Goal: Information Seeking & Learning: Find specific fact

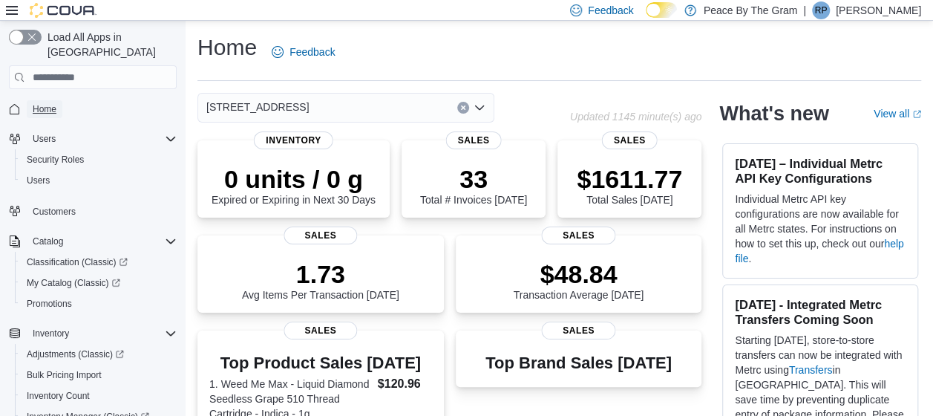
click at [52, 103] on span "Home" at bounding box center [45, 109] width 24 height 12
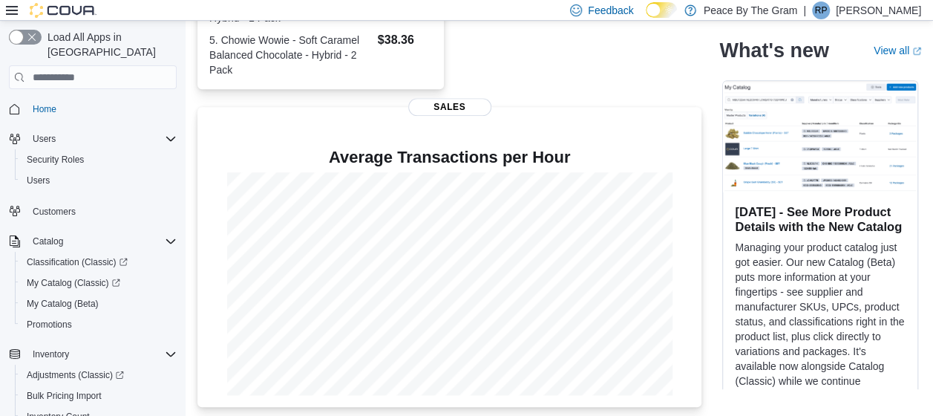
scroll to position [527, 0]
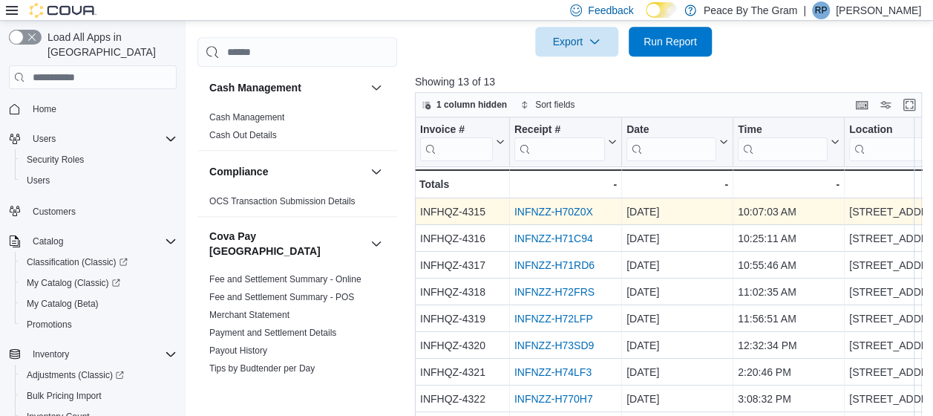
click at [561, 212] on link "INFNZZ-H70Z0X" at bounding box center [553, 212] width 79 height 12
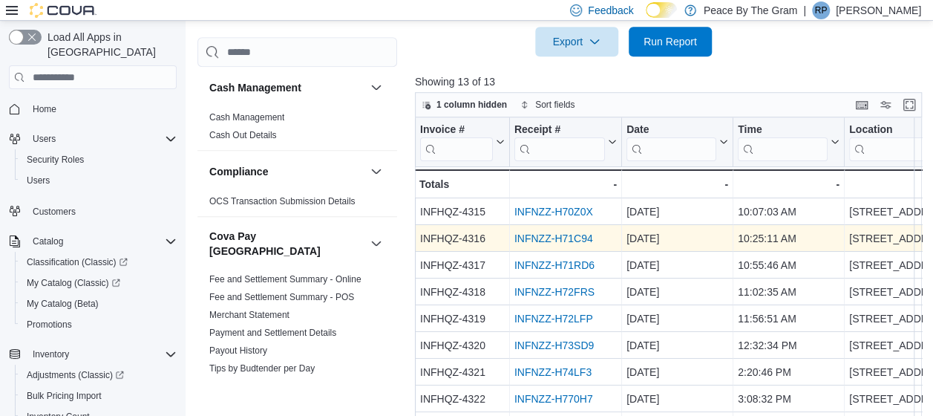
click at [554, 237] on link "INFNZZ-H71C94" at bounding box center [553, 238] width 79 height 12
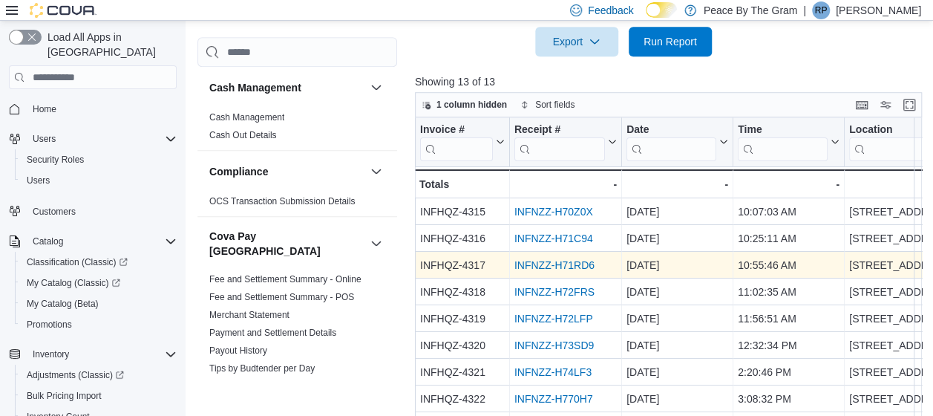
click at [557, 260] on link "INFNZZ-H71RD6" at bounding box center [554, 265] width 80 height 12
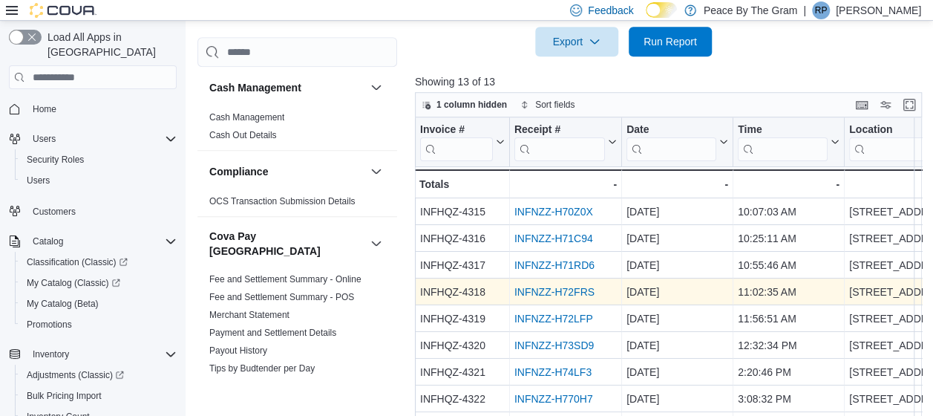
click at [557, 289] on link "INFNZZ-H72FRS" at bounding box center [554, 292] width 80 height 12
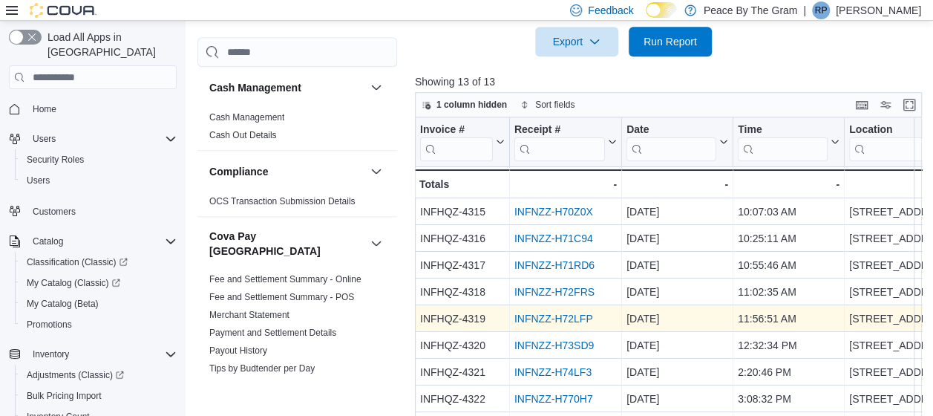
click at [557, 317] on link "INFNZZ-H72LFP" at bounding box center [553, 318] width 79 height 12
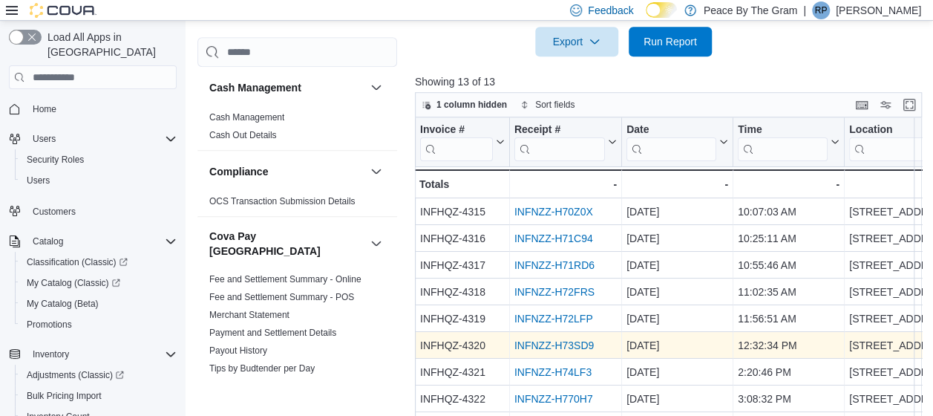
click at [567, 343] on link "INFNZZ-H73SD9" at bounding box center [553, 345] width 79 height 12
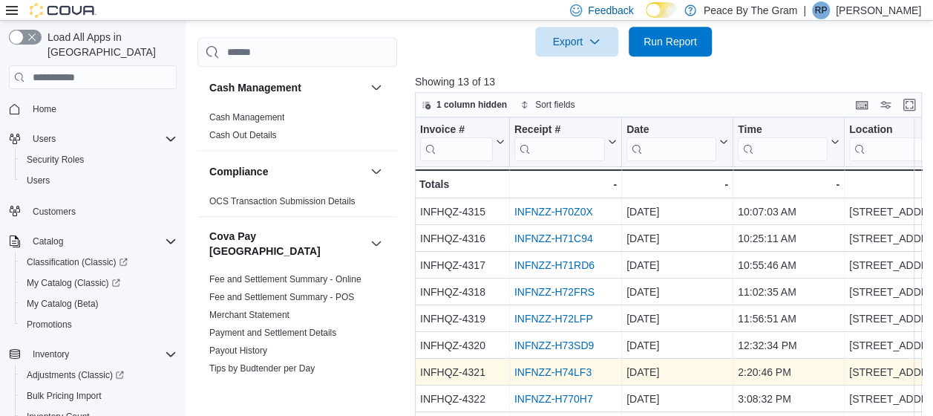
click at [551, 367] on link "INFNZZ-H74LF3" at bounding box center [552, 372] width 77 height 12
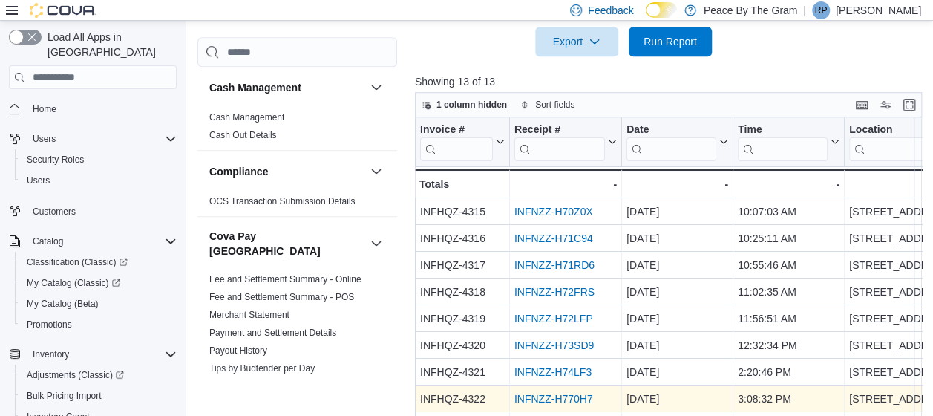
click at [562, 394] on link "INFNZZ-H770H7" at bounding box center [553, 399] width 79 height 12
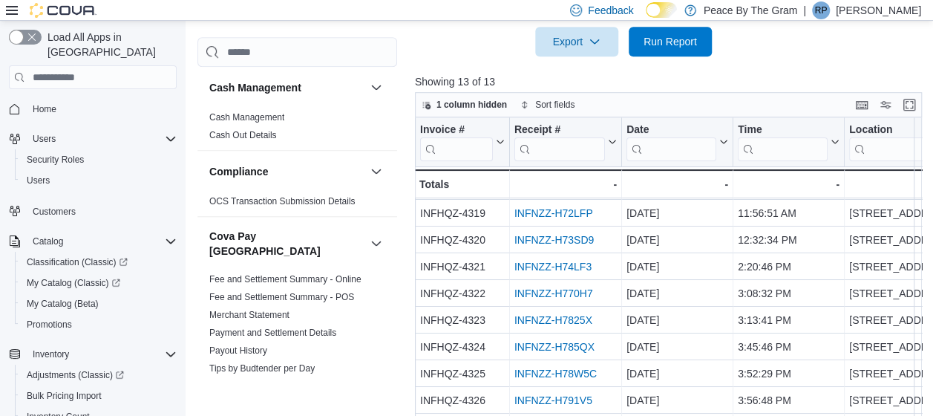
scroll to position [128, 0]
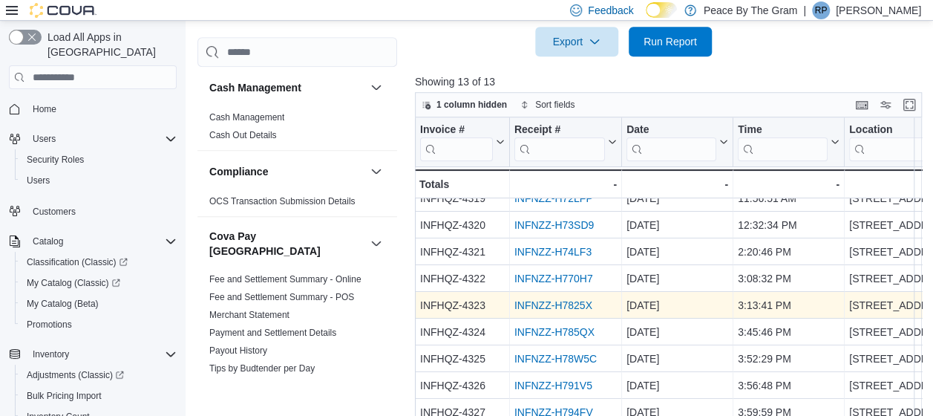
click at [560, 299] on link "INFNZZ-H7825X" at bounding box center [553, 305] width 78 height 12
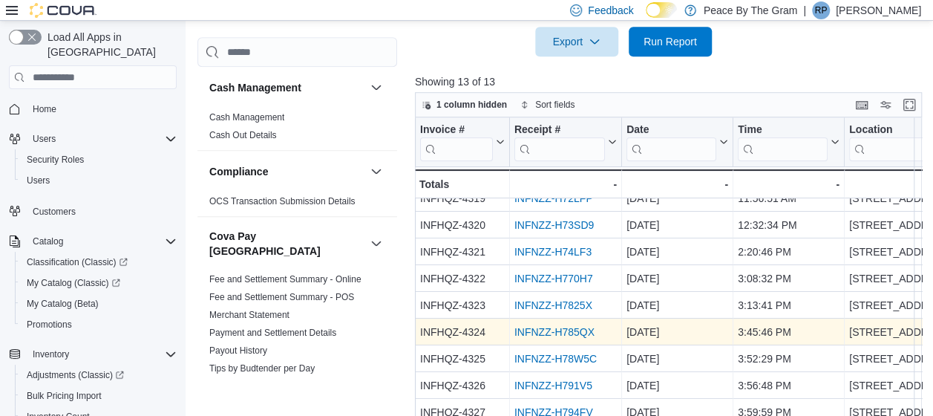
click at [571, 330] on div "INFNZZ-H785QX" at bounding box center [565, 332] width 102 height 18
click at [558, 326] on link "INFNZZ-H785QX" at bounding box center [554, 332] width 80 height 12
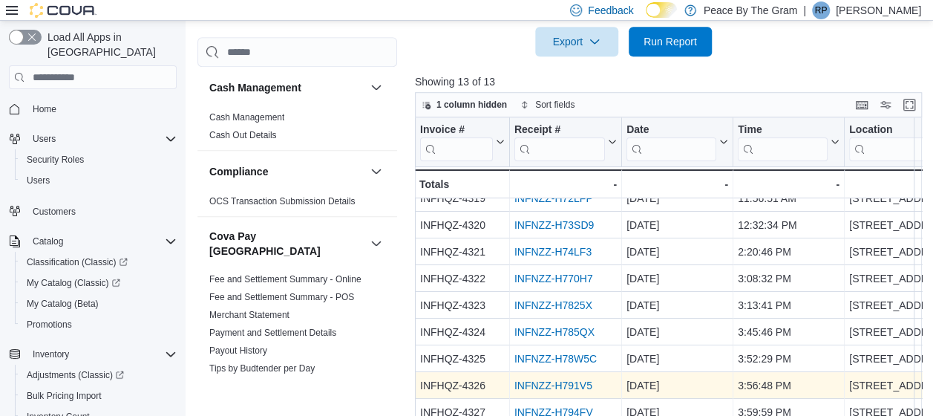
click at [540, 379] on link "INFNZZ-H791V5" at bounding box center [553, 385] width 78 height 12
click at [545, 379] on link "INFNZZ-H791V5" at bounding box center [553, 385] width 78 height 12
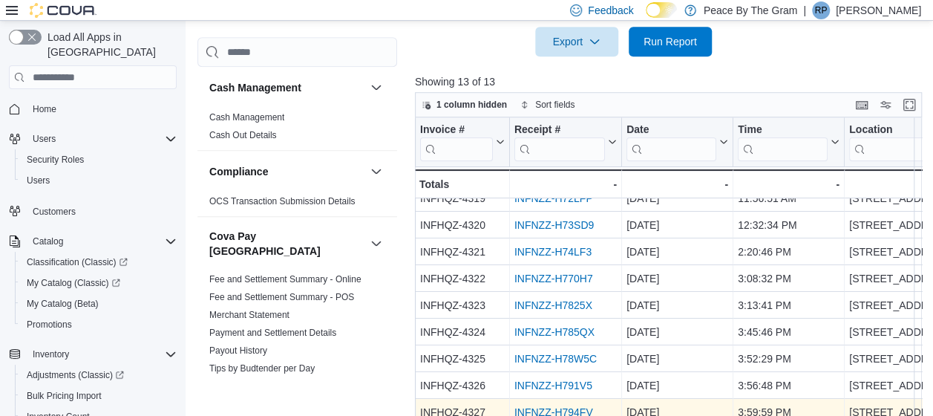
click at [560, 406] on link "INFNZZ-H794FV" at bounding box center [553, 412] width 79 height 12
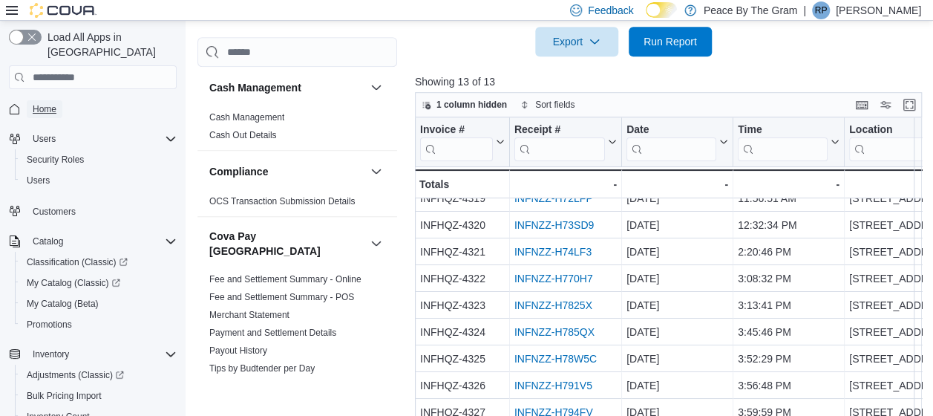
click at [40, 103] on span "Home" at bounding box center [45, 109] width 24 height 12
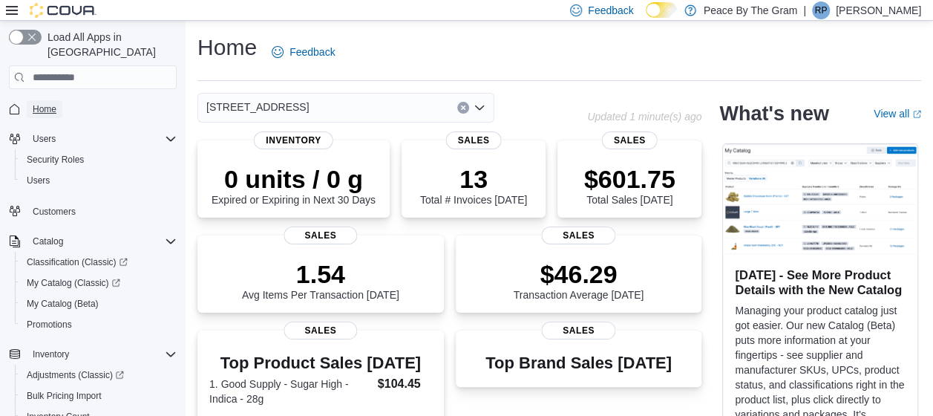
click at [46, 103] on span "Home" at bounding box center [45, 109] width 24 height 12
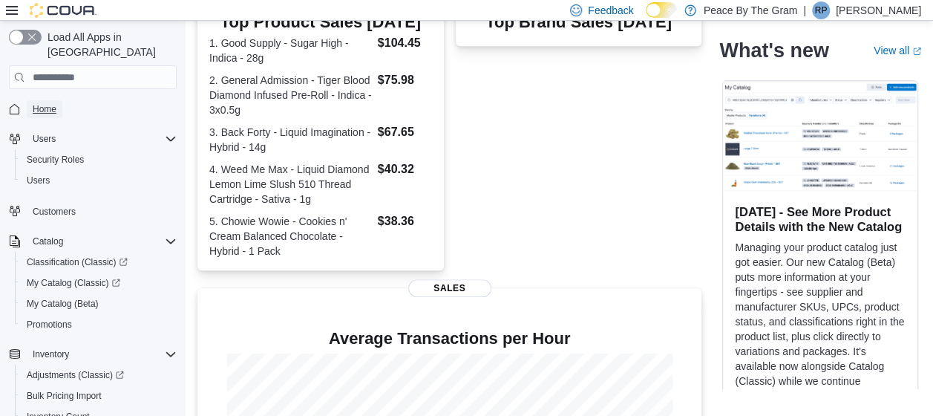
scroll to position [527, 0]
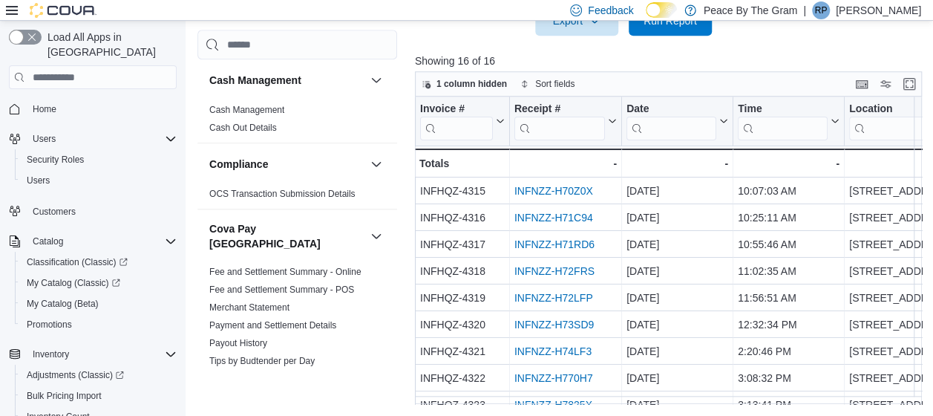
scroll to position [208, 0]
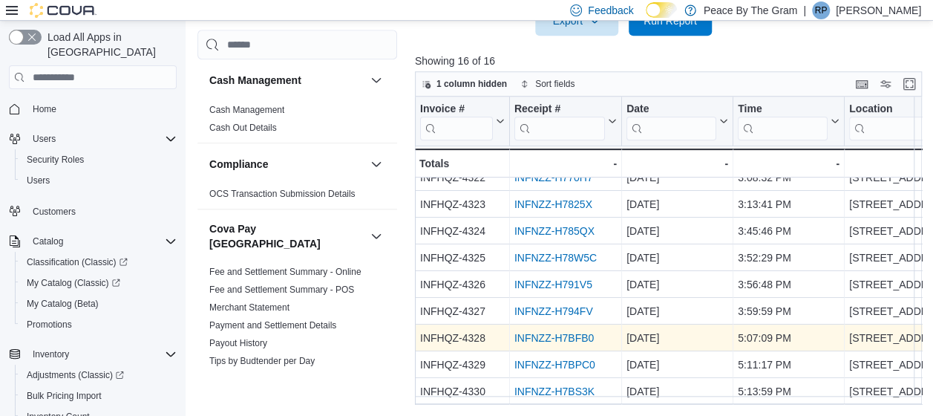
click at [565, 332] on link "INFNZZ-H7BFB0" at bounding box center [553, 338] width 79 height 12
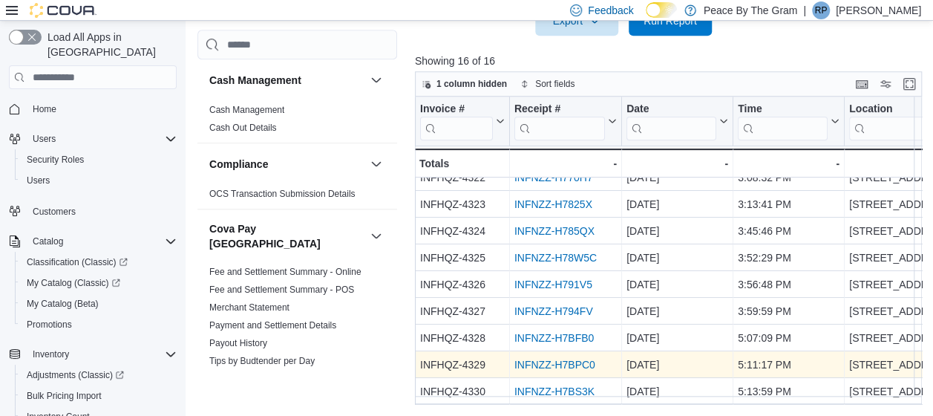
click at [557, 361] on link "INFNZZ-H7BPC0" at bounding box center [554, 364] width 81 height 12
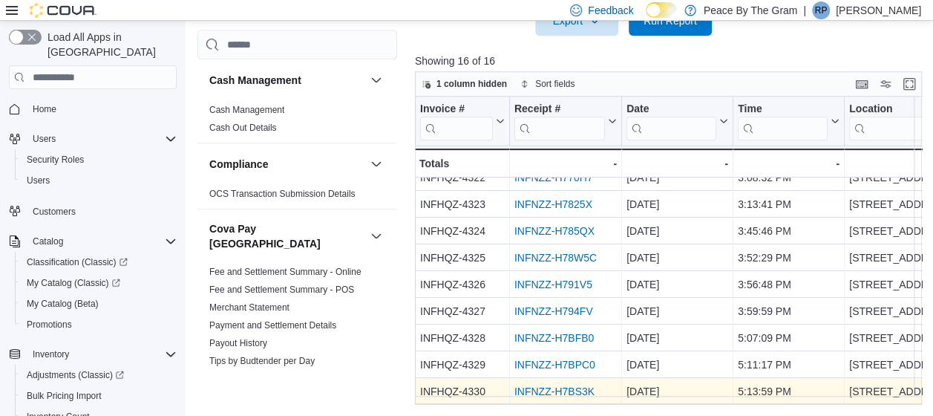
click at [571, 385] on link "INFNZZ-H7BS3K" at bounding box center [554, 391] width 80 height 12
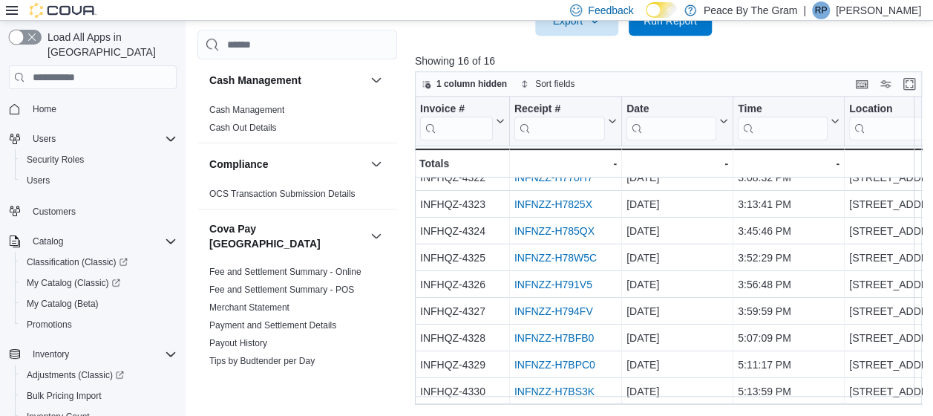
click at [33, 36] on button "button" at bounding box center [25, 37] width 33 height 15
click at [12, 36] on button "button" at bounding box center [25, 37] width 33 height 15
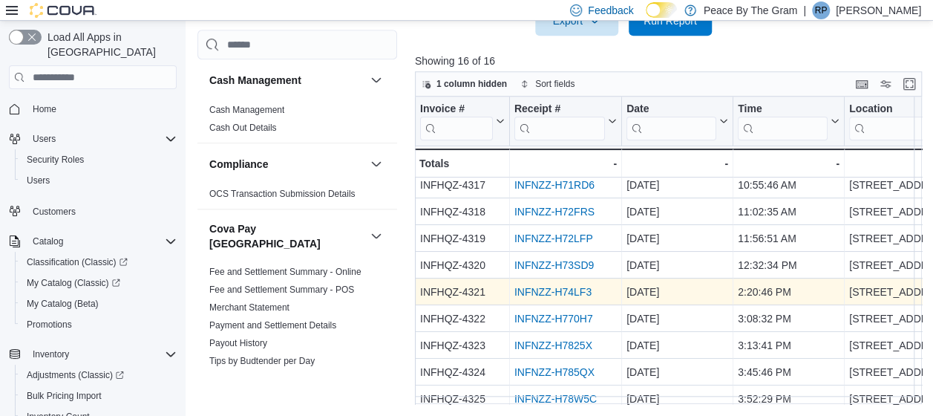
scroll to position [134, 0]
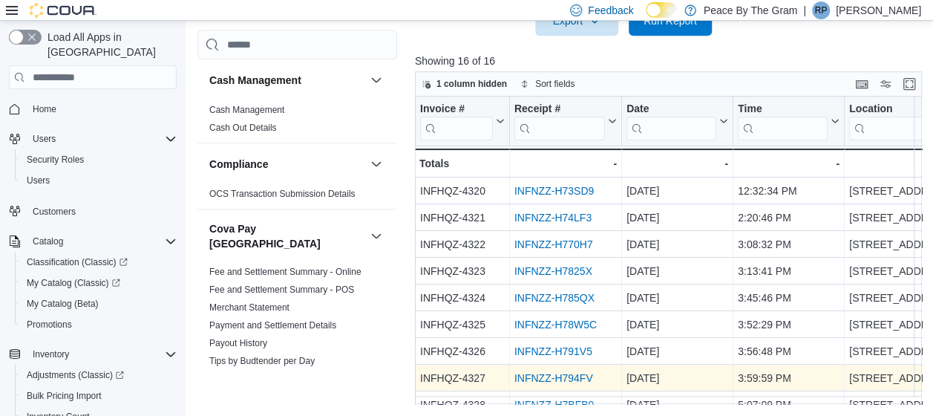
click at [563, 374] on link "INFNZZ-H794FV" at bounding box center [553, 378] width 79 height 12
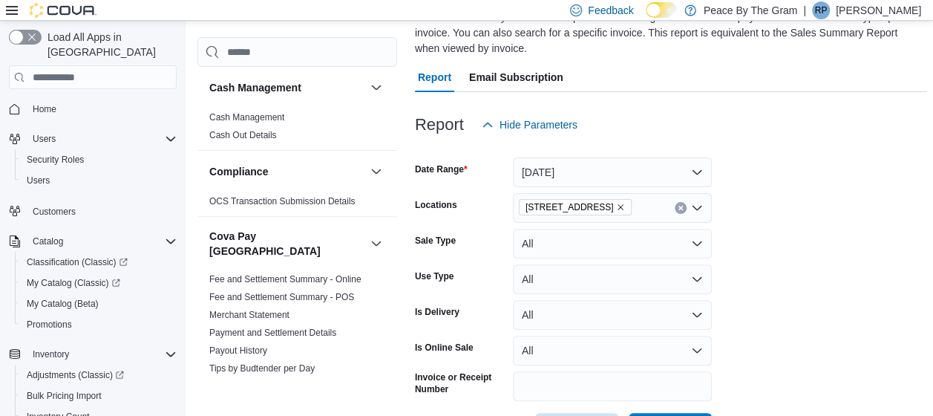
scroll to position [65, 0]
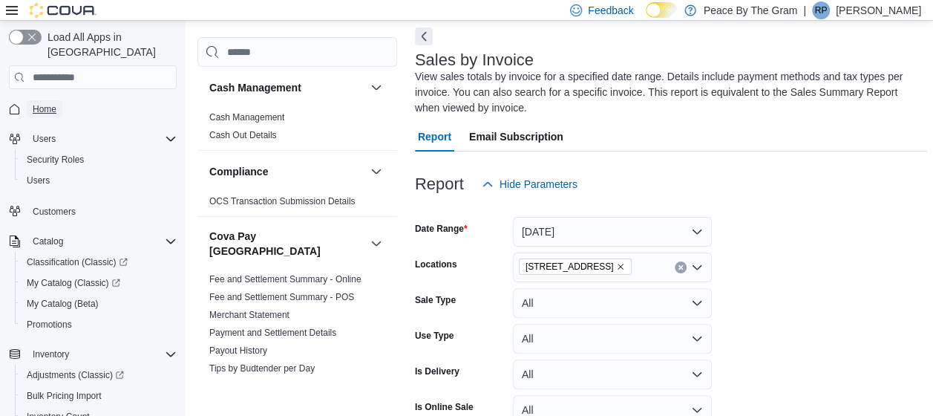
click at [47, 103] on span "Home" at bounding box center [45, 109] width 24 height 12
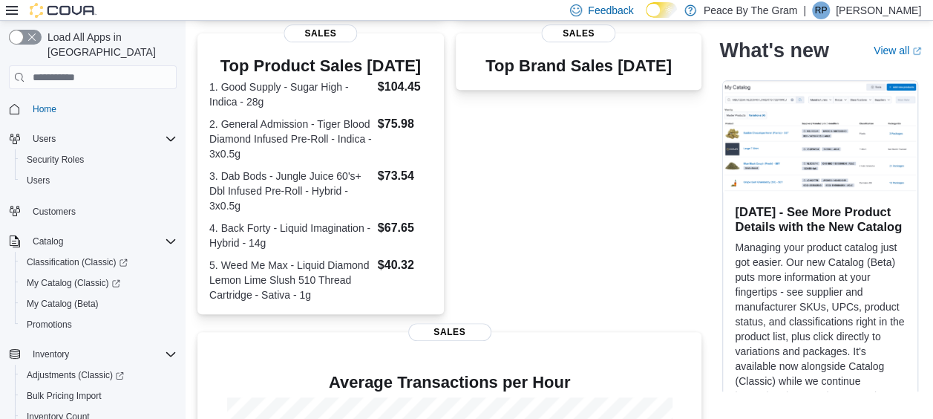
scroll to position [524, 0]
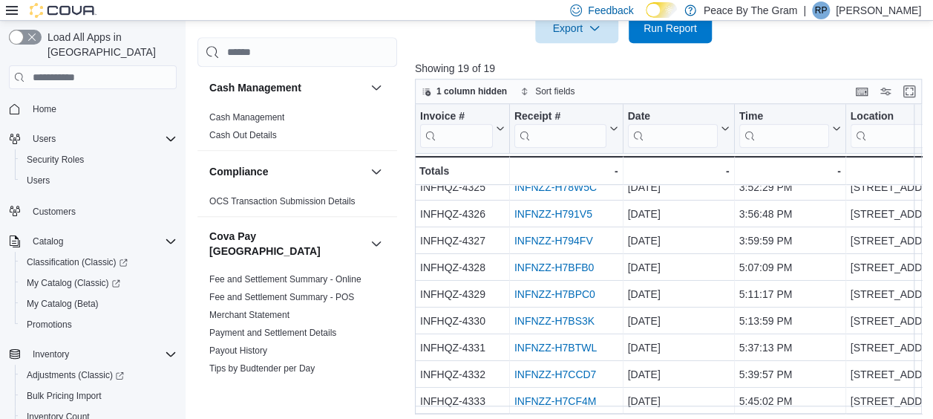
scroll to position [531, 0]
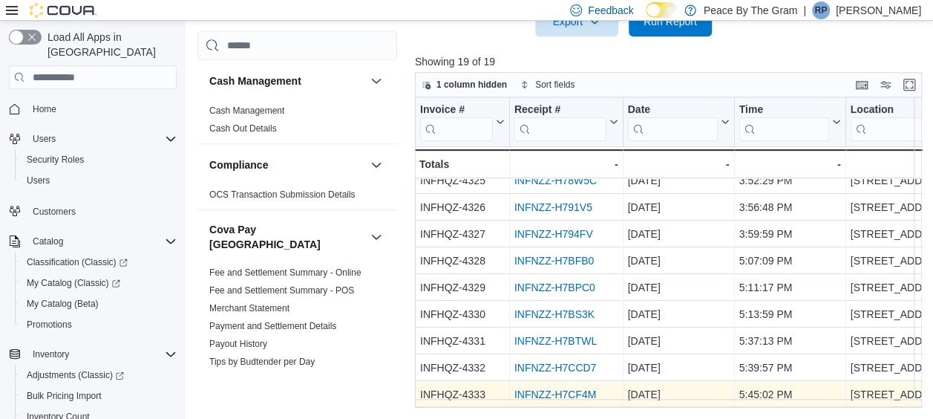
click at [566, 388] on link "INFNZZ-H7CF4M" at bounding box center [555, 394] width 82 height 12
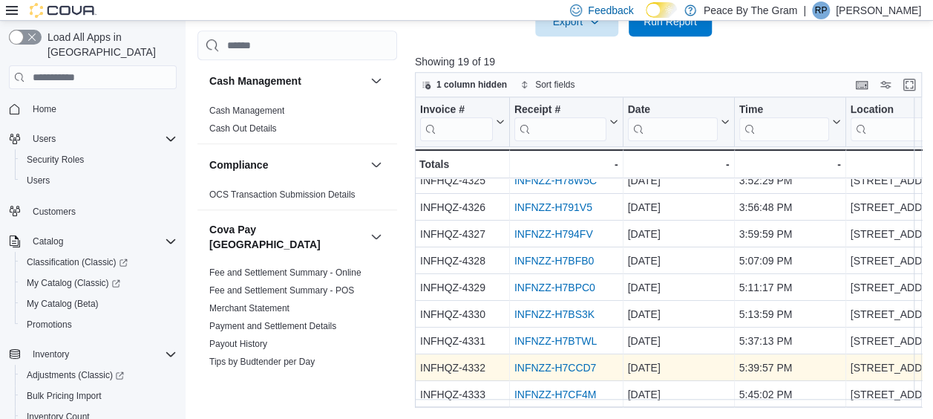
click at [525, 361] on link "INFNZZ-H7CCD7" at bounding box center [555, 367] width 82 height 12
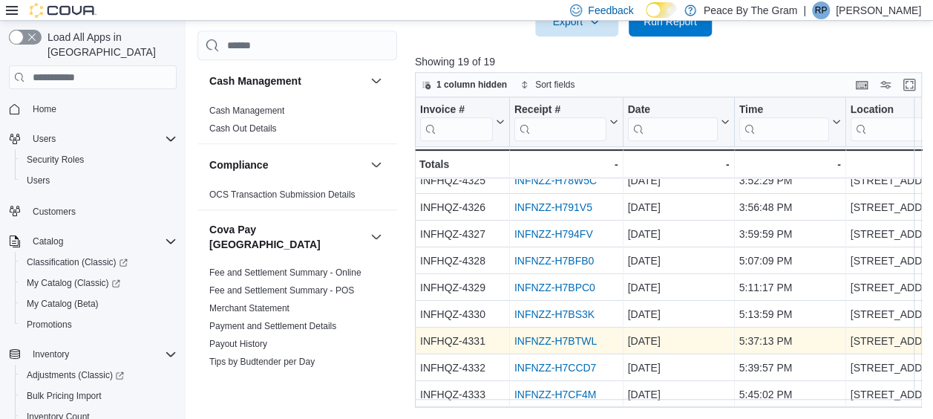
click at [568, 335] on link "INFNZZ-H7BTWL" at bounding box center [555, 341] width 82 height 12
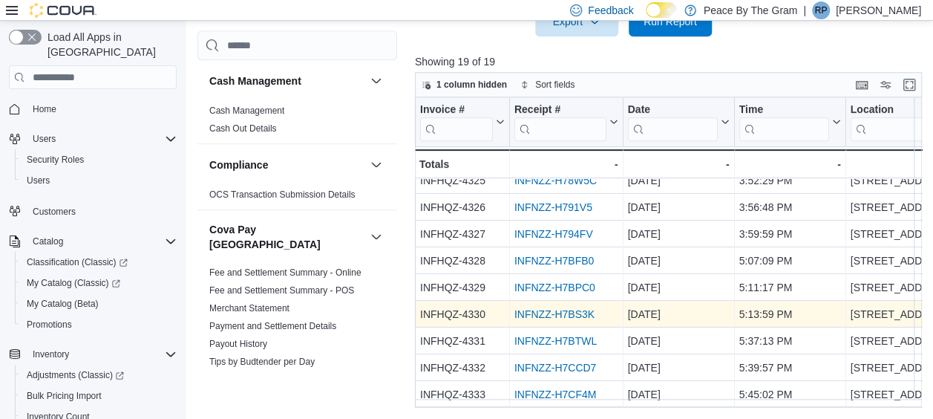
click at [531, 308] on link "INFNZZ-H7BS3K" at bounding box center [554, 314] width 80 height 12
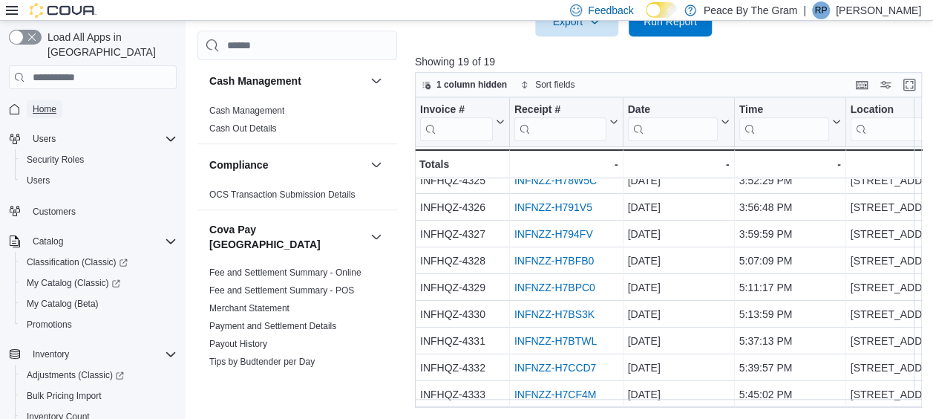
click at [47, 103] on span "Home" at bounding box center [45, 109] width 24 height 12
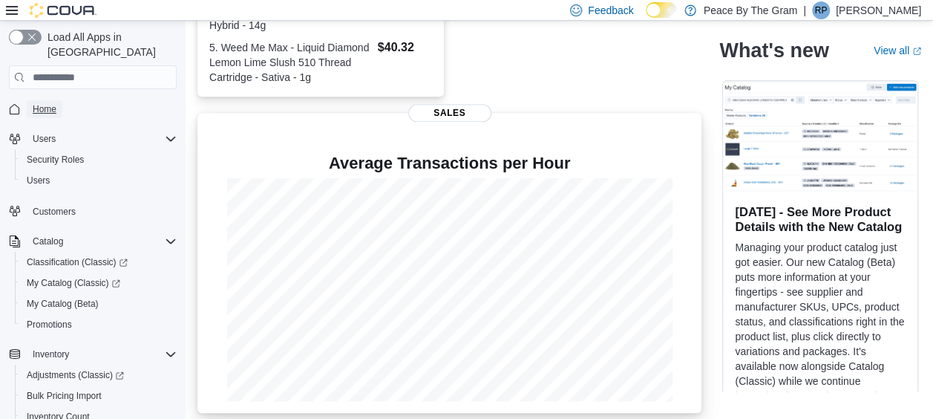
scroll to position [519, 0]
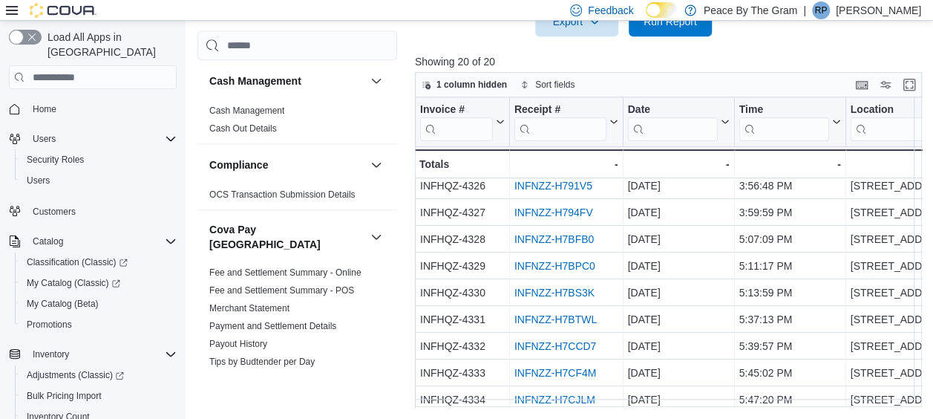
scroll to position [312, 0]
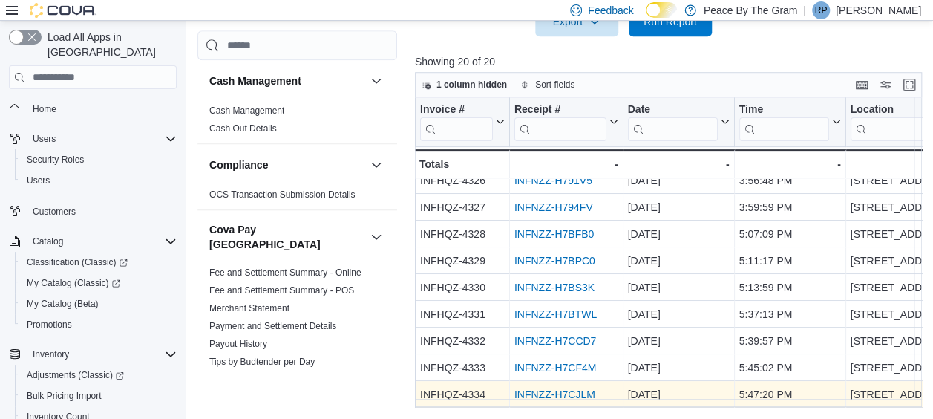
click at [565, 388] on link "INFNZZ-H7CJLM" at bounding box center [554, 394] width 81 height 12
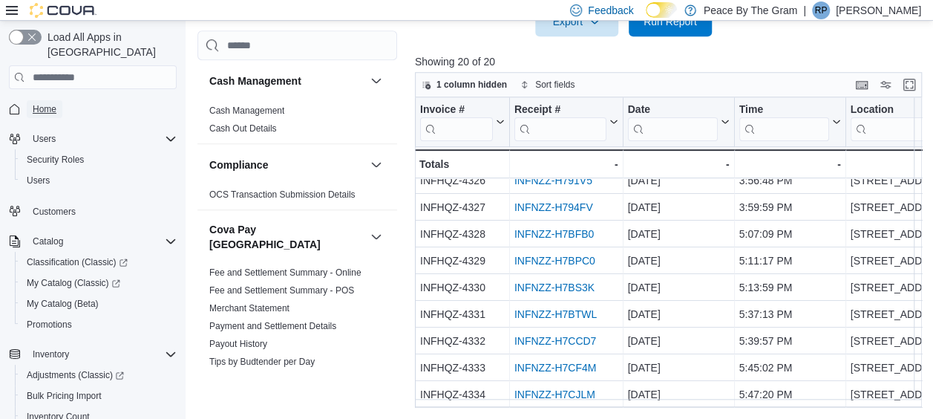
click at [59, 100] on link "Home" at bounding box center [45, 109] width 36 height 18
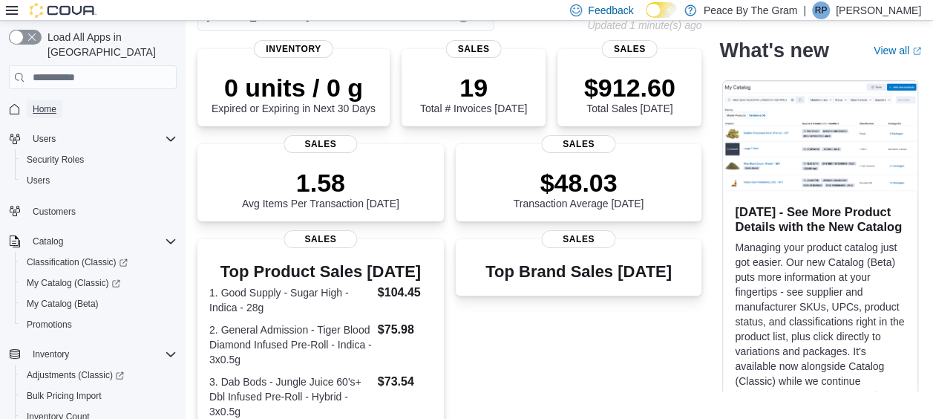
scroll to position [4, 0]
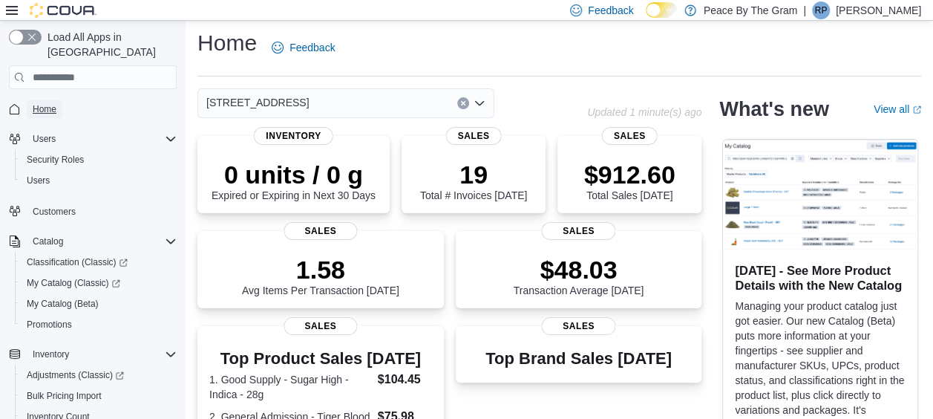
click at [43, 103] on span "Home" at bounding box center [45, 109] width 24 height 12
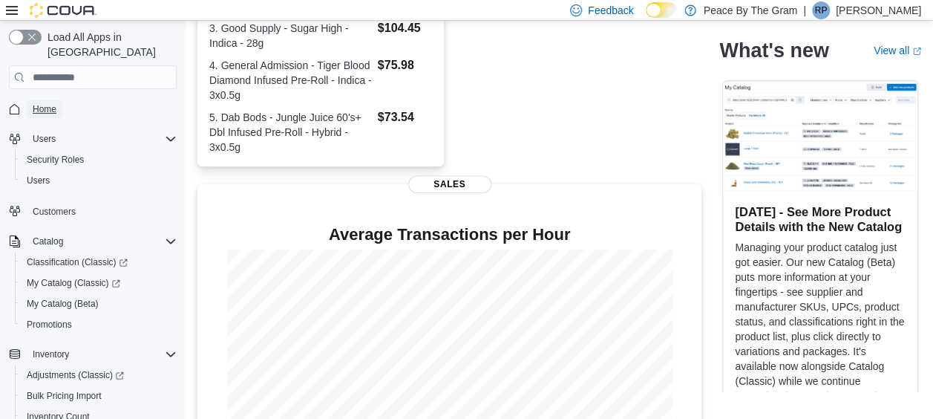
scroll to position [509, 0]
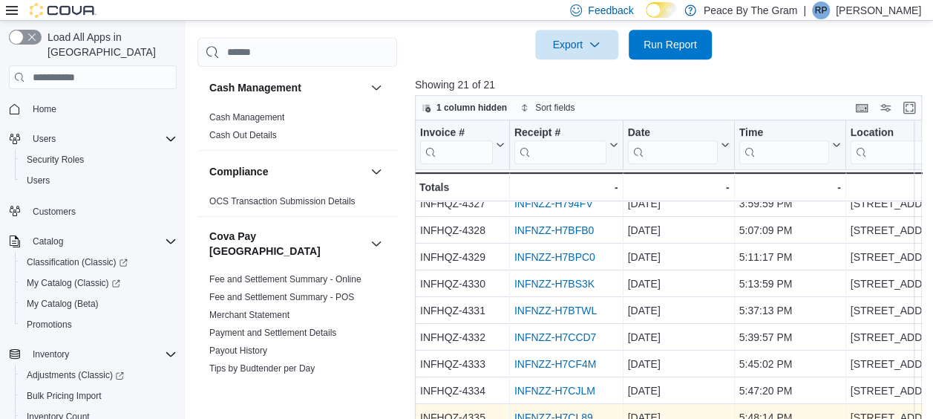
scroll to position [531, 0]
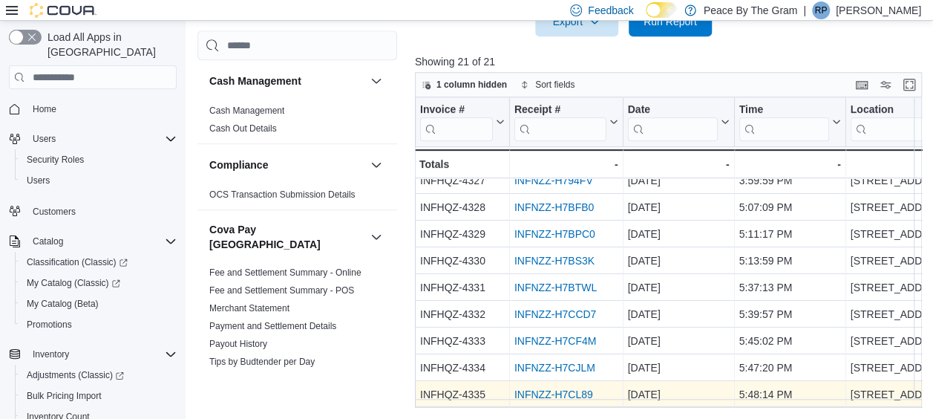
click at [557, 388] on link "INFNZZ-H7CL89" at bounding box center [553, 394] width 79 height 12
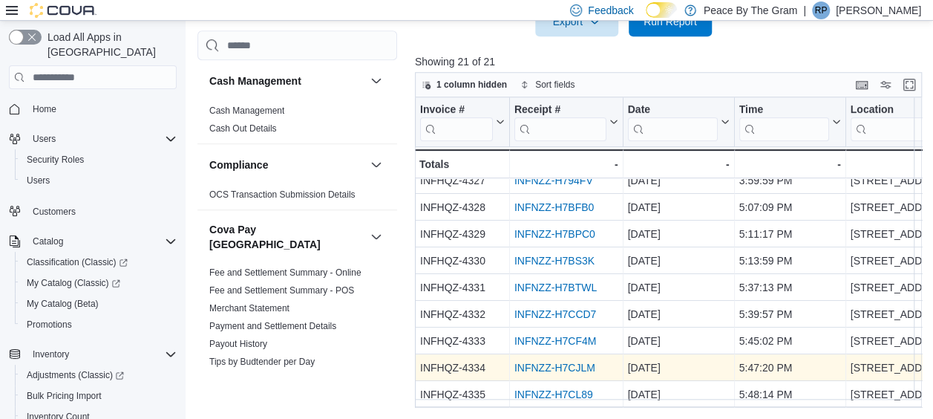
click at [582, 362] on link "INFNZZ-H7CJLM" at bounding box center [554, 367] width 81 height 12
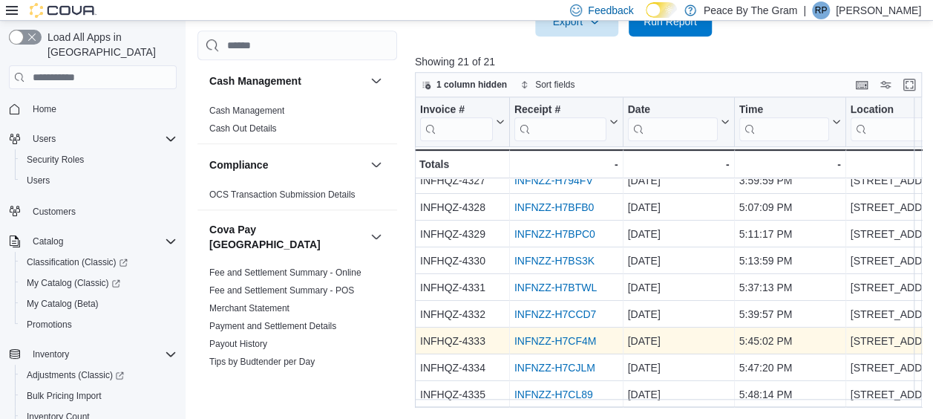
click at [520, 335] on link "INFNZZ-H7CF4M" at bounding box center [555, 341] width 82 height 12
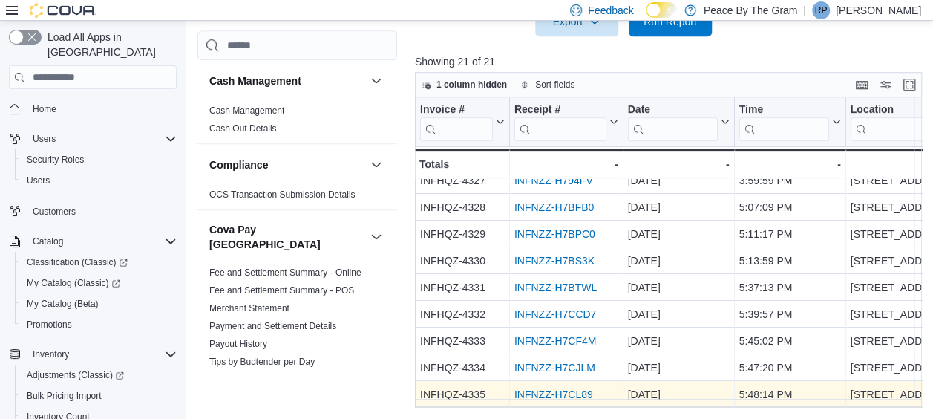
click at [545, 388] on link "INFNZZ-H7CL89" at bounding box center [553, 394] width 79 height 12
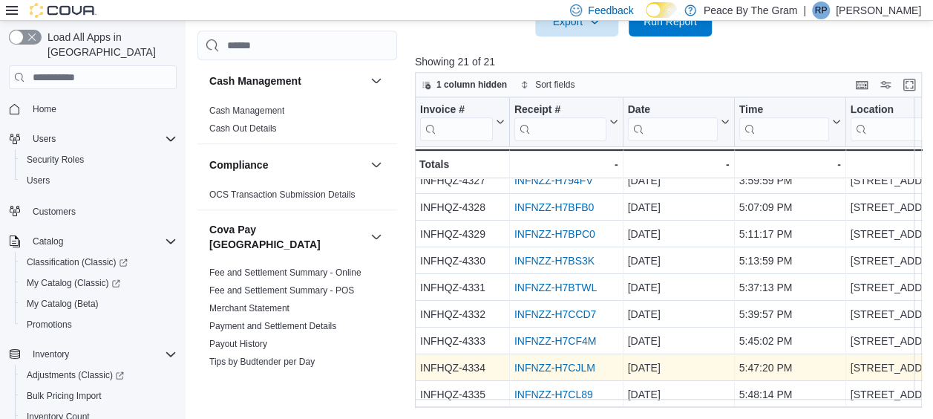
click at [560, 361] on link "INFNZZ-H7CJLM" at bounding box center [554, 367] width 81 height 12
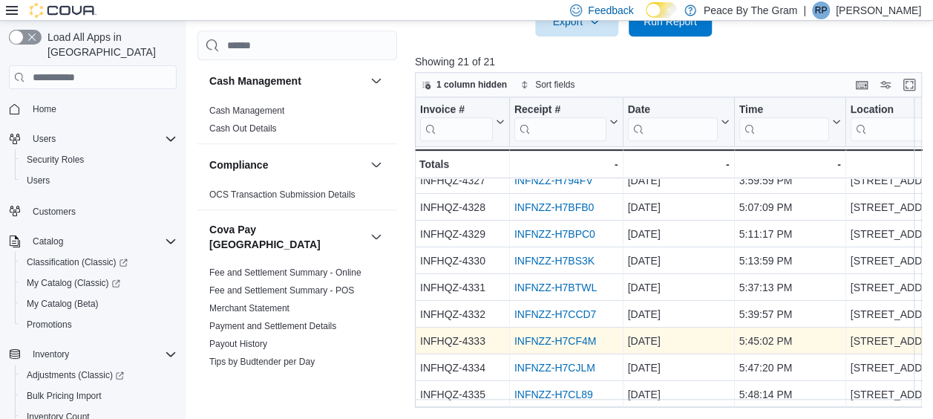
click at [571, 335] on link "INFNZZ-H7CF4M" at bounding box center [555, 341] width 82 height 12
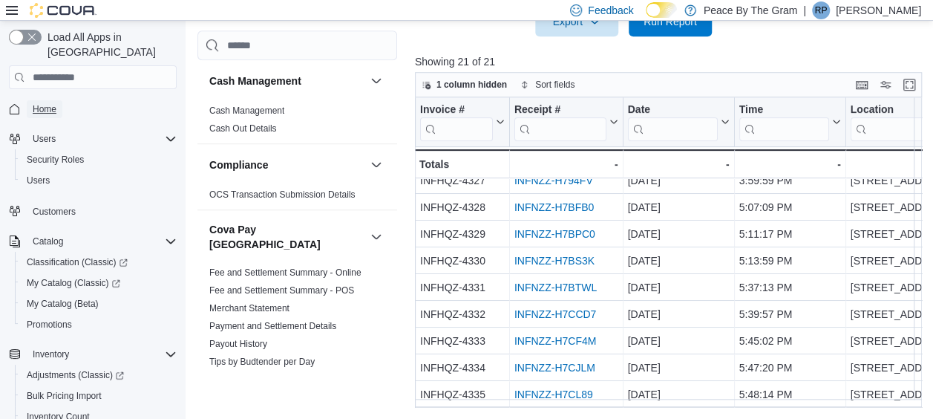
click at [47, 103] on span "Home" at bounding box center [45, 109] width 24 height 12
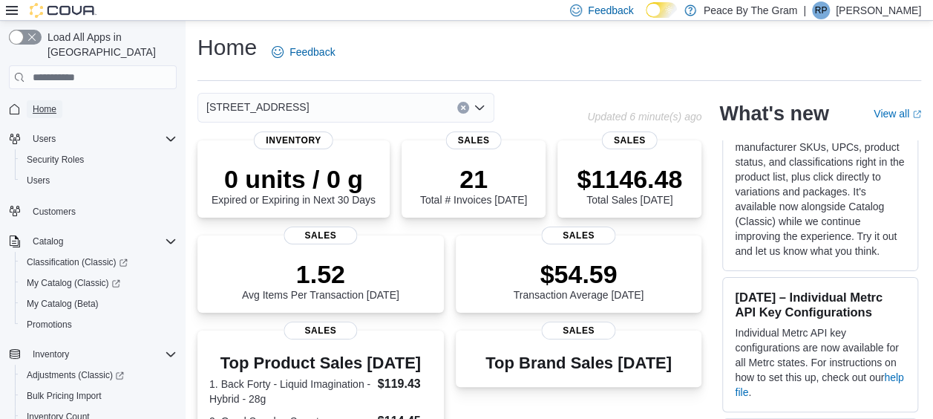
click at [49, 103] on span "Home" at bounding box center [45, 109] width 24 height 12
